Goal: Check status

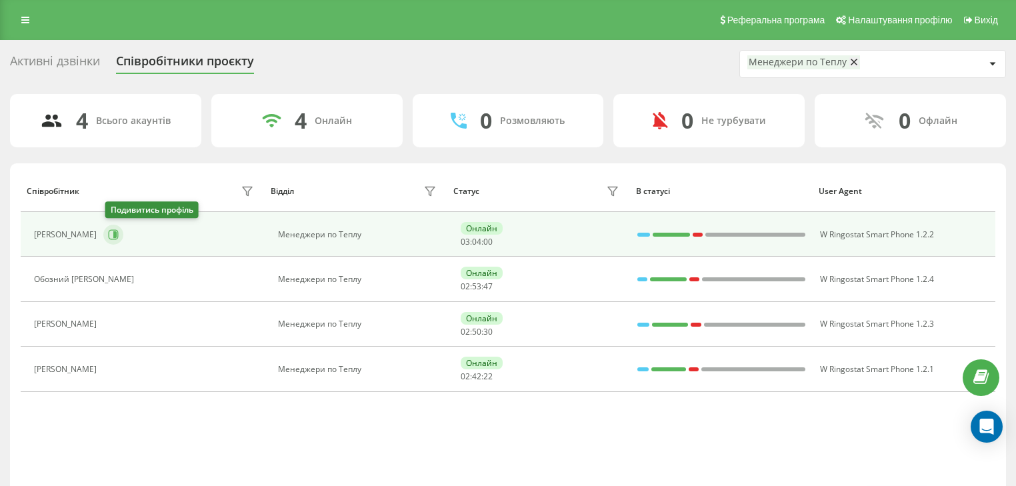
click at [115, 235] on icon at bounding box center [113, 234] width 11 height 11
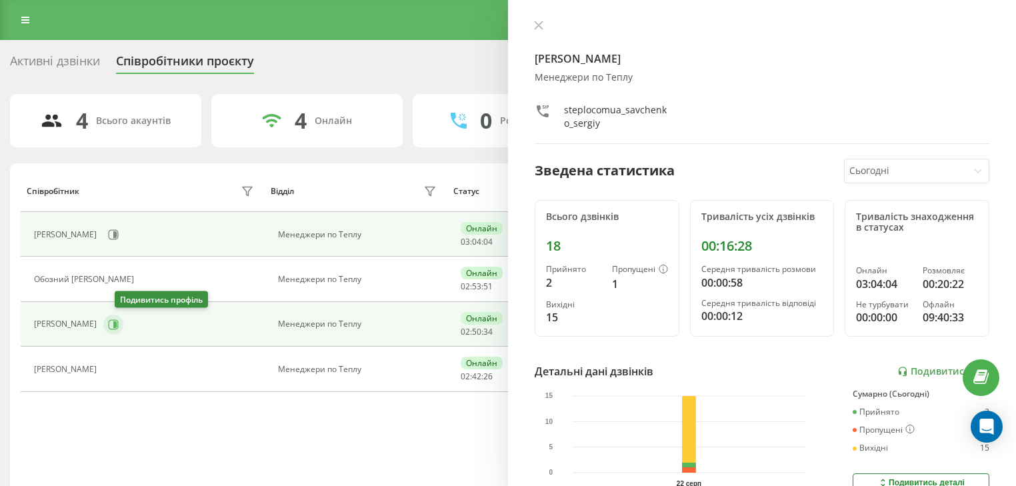
click at [123, 325] on button at bounding box center [113, 325] width 20 height 20
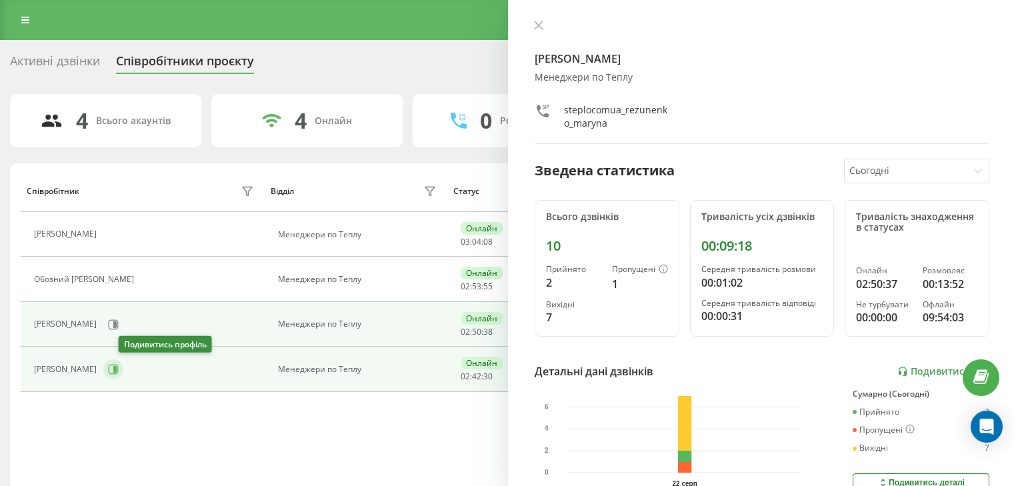
click at [120, 366] on button at bounding box center [113, 369] width 20 height 20
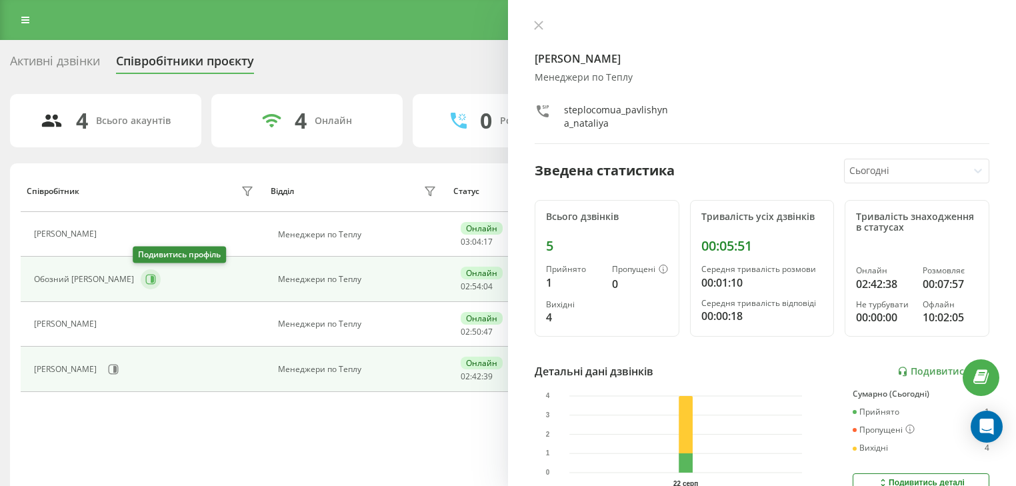
click at [145, 275] on icon at bounding box center [150, 279] width 11 height 11
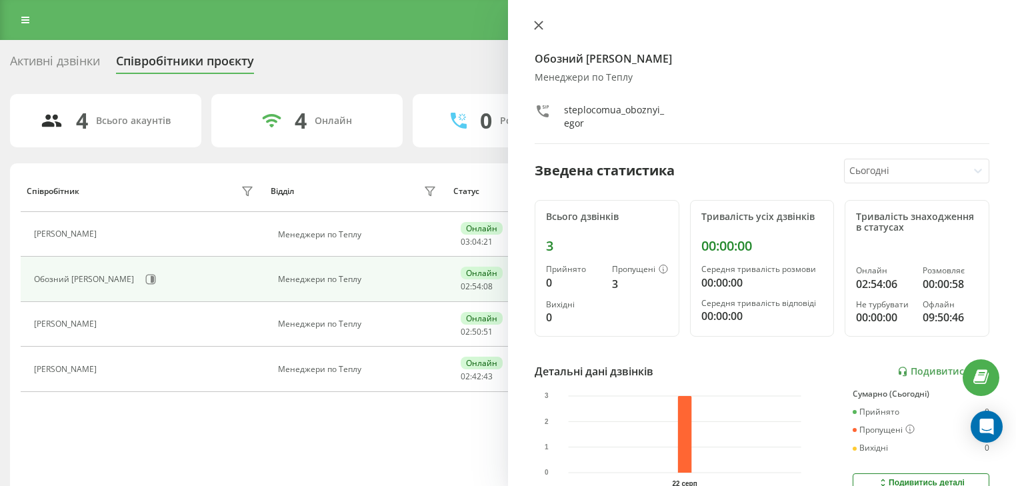
click at [538, 27] on icon at bounding box center [538, 25] width 9 height 9
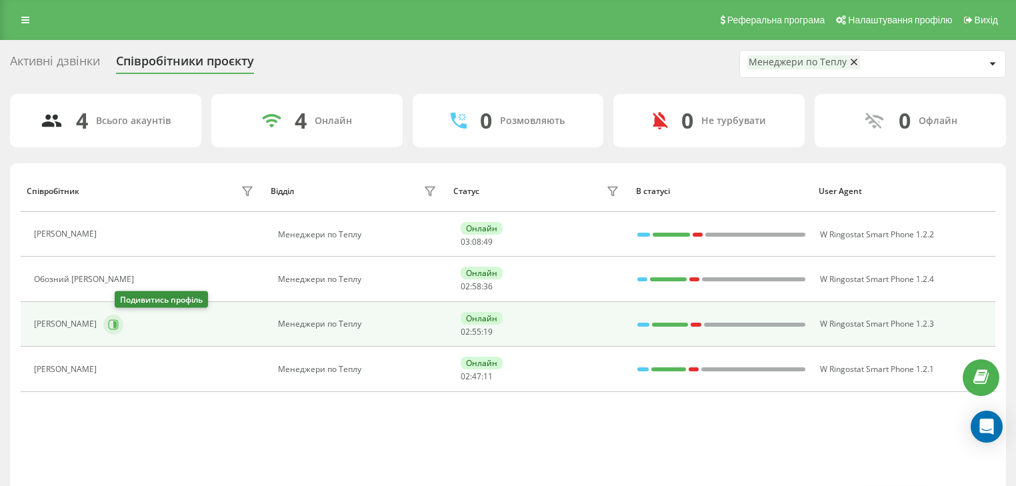
click at [119, 324] on icon at bounding box center [114, 324] width 10 height 10
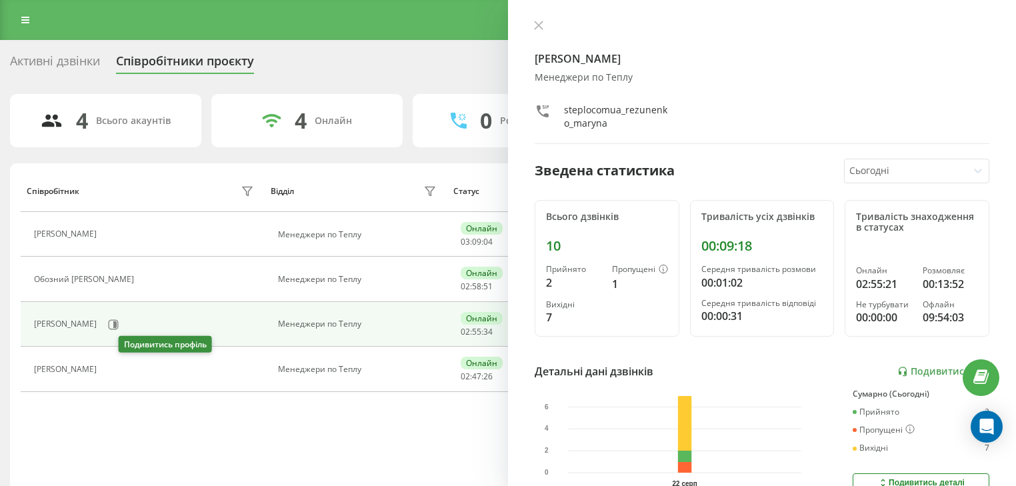
click at [119, 364] on button at bounding box center [111, 370] width 16 height 19
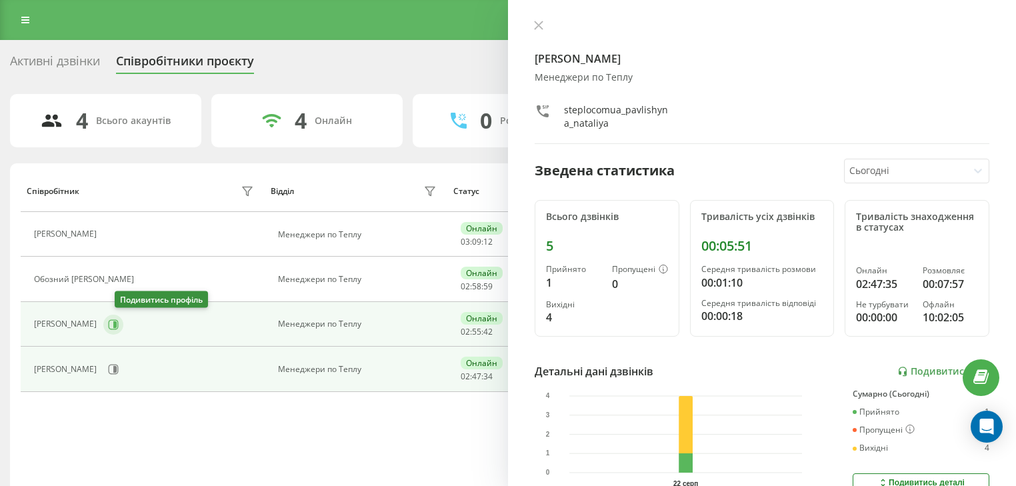
click at [123, 326] on button at bounding box center [113, 325] width 20 height 20
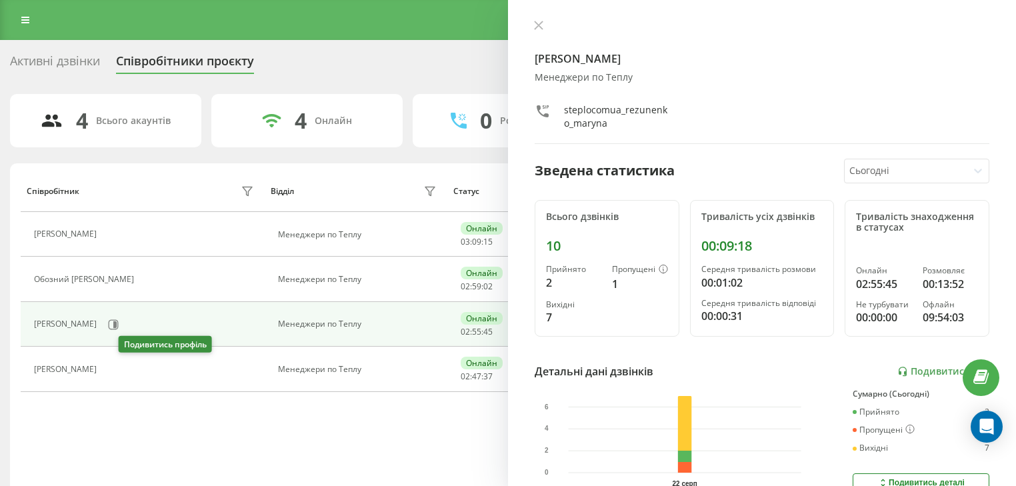
click at [117, 370] on icon at bounding box center [111, 369] width 11 height 11
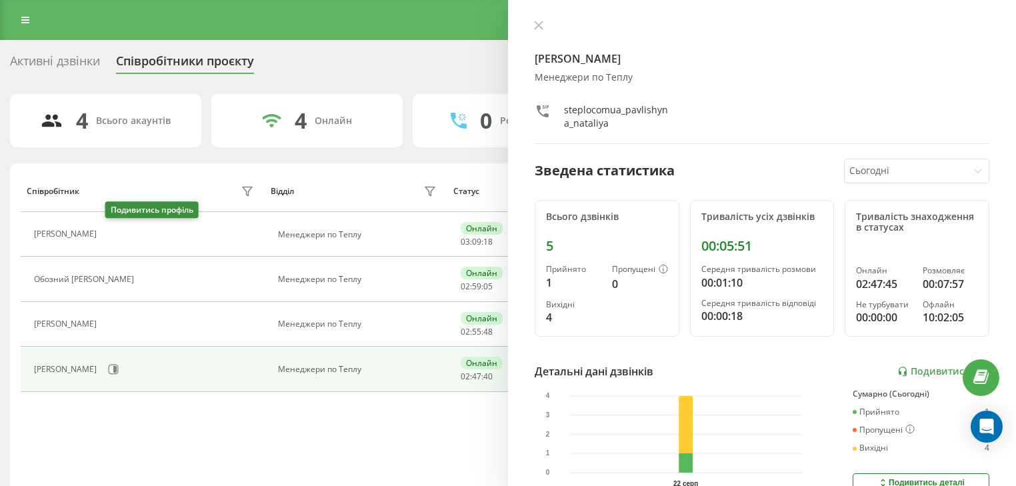
click at [119, 230] on button at bounding box center [111, 236] width 16 height 19
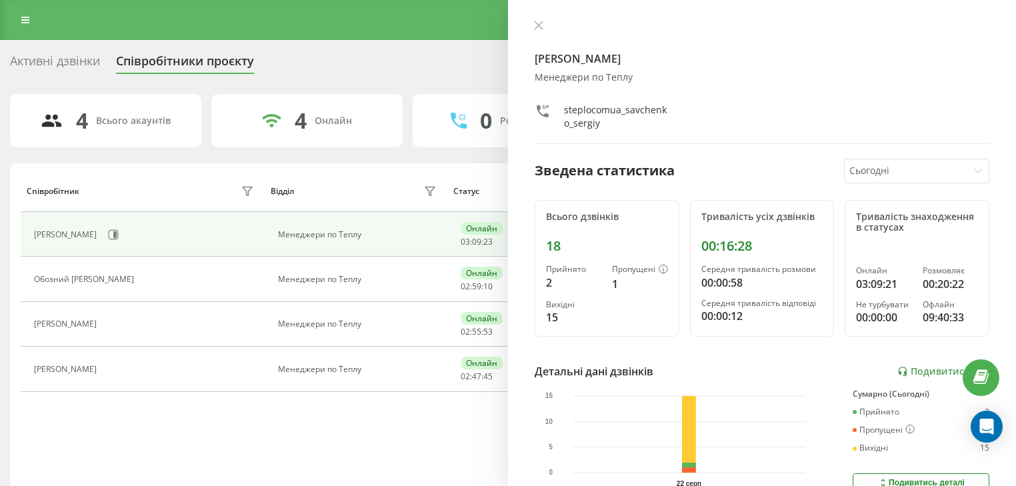
click at [535, 32] on button at bounding box center [538, 26] width 17 height 13
